Goal: Navigation & Orientation: Find specific page/section

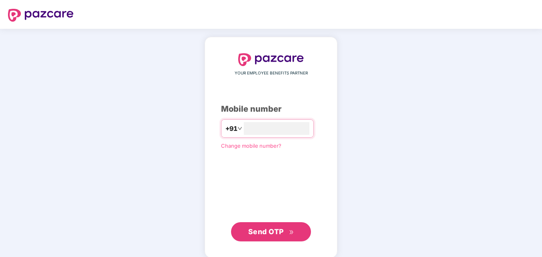
type input "**********"
click at [264, 230] on span "Send OTP" at bounding box center [266, 230] width 36 height 8
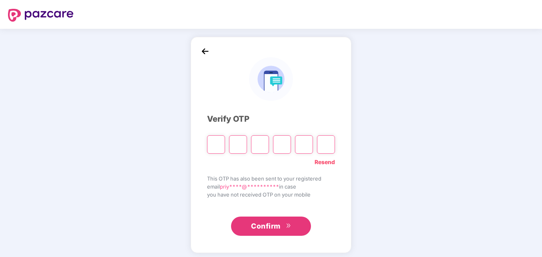
type input "*"
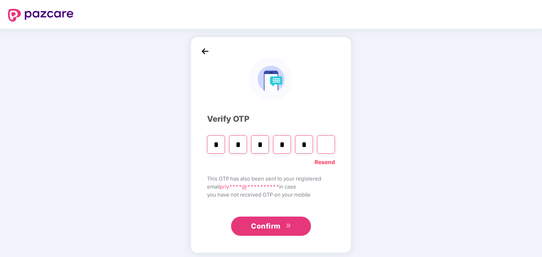
type input "*"
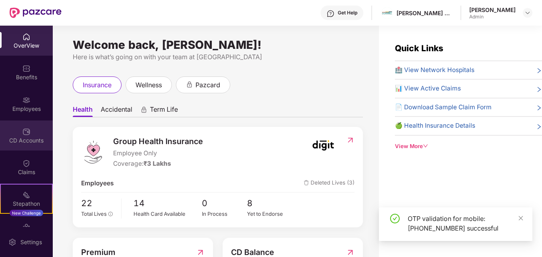
scroll to position [52, 0]
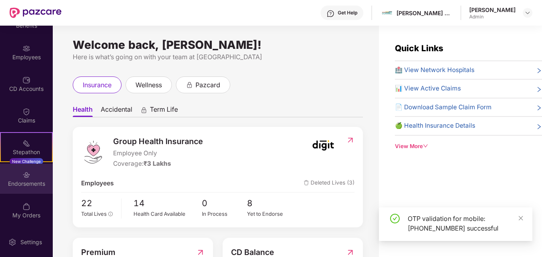
click at [24, 183] on div "Endorsements" at bounding box center [26, 184] width 53 height 8
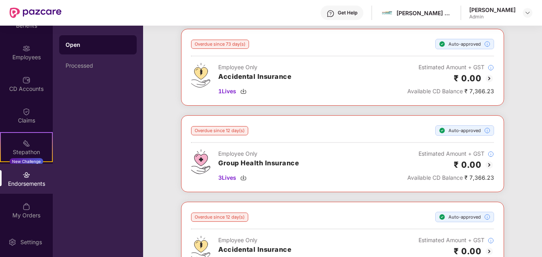
scroll to position [584, 0]
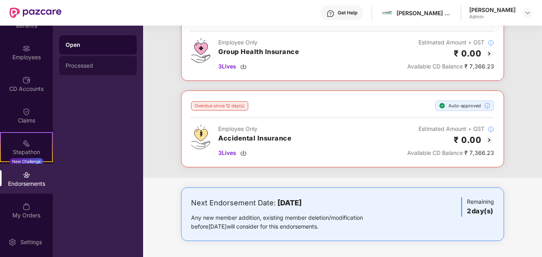
click at [96, 68] on div "Processed" at bounding box center [98, 65] width 65 height 6
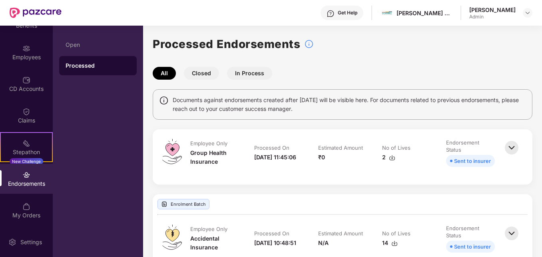
click at [249, 78] on button "In Process" at bounding box center [249, 73] width 45 height 13
click at [167, 75] on button "All" at bounding box center [164, 73] width 23 height 13
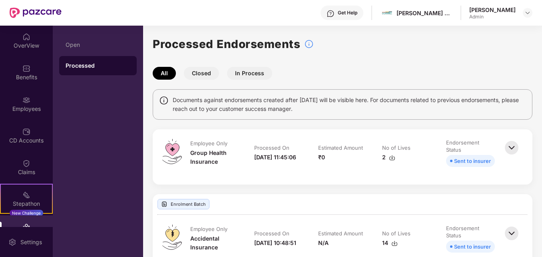
click at [28, 88] on div "OverView Benefits Employees CD Accounts Claims Stepathon New Challenge Endorsem…" at bounding box center [26, 126] width 53 height 201
click at [26, 78] on div "Benefits" at bounding box center [26, 77] width 53 height 8
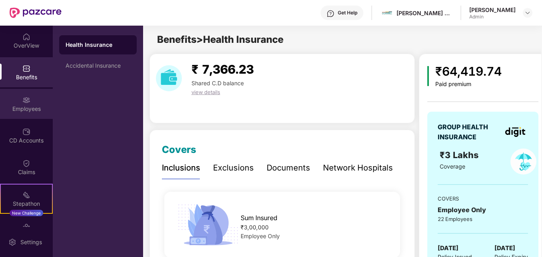
click at [22, 109] on div "Employees" at bounding box center [26, 109] width 53 height 8
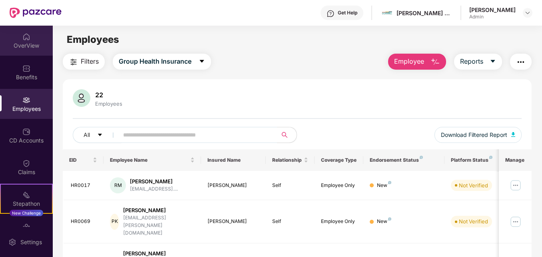
click at [20, 38] on div "OverView" at bounding box center [26, 41] width 53 height 30
